Goal: Find specific page/section: Find specific page/section

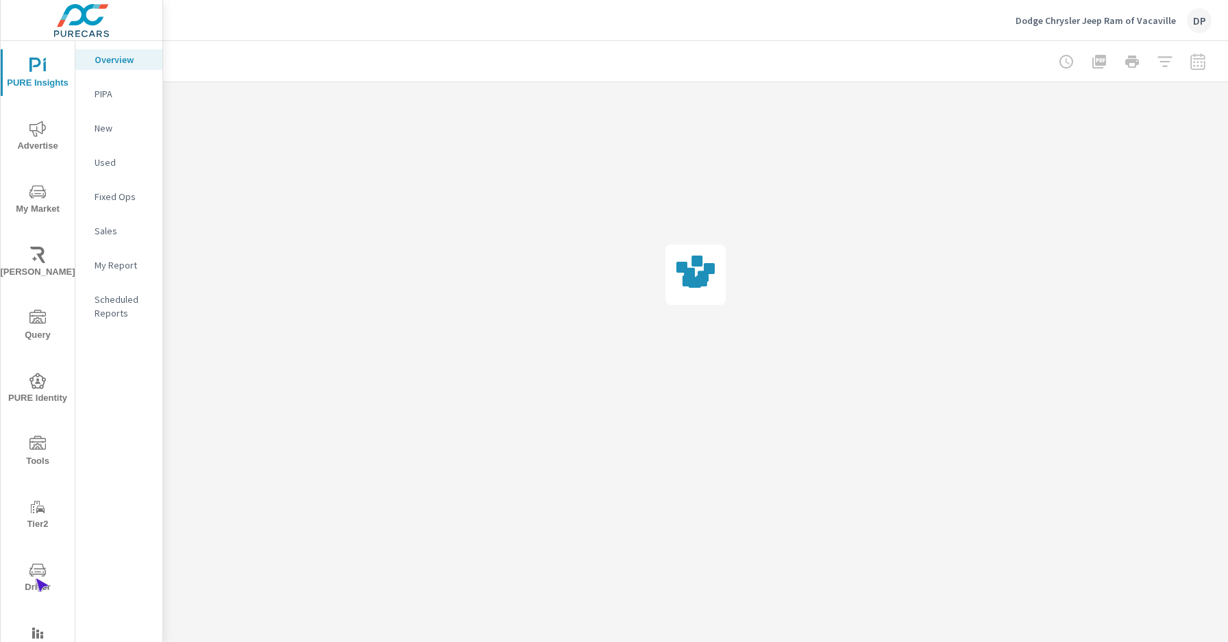
click at [35, 578] on span "Driver" at bounding box center [38, 579] width 66 height 34
